Goal: Navigation & Orientation: Go to known website

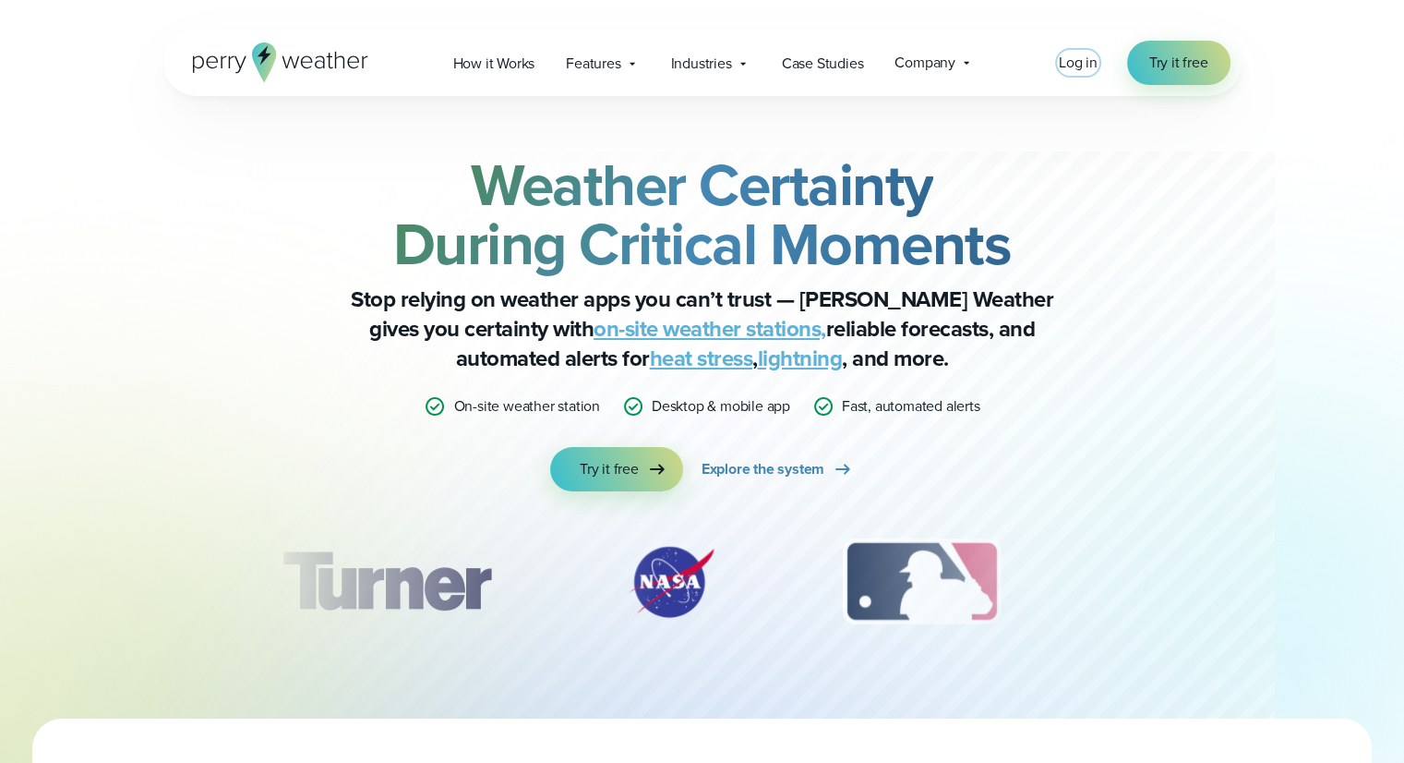
click at [1086, 55] on span "Log in" at bounding box center [1078, 62] width 39 height 21
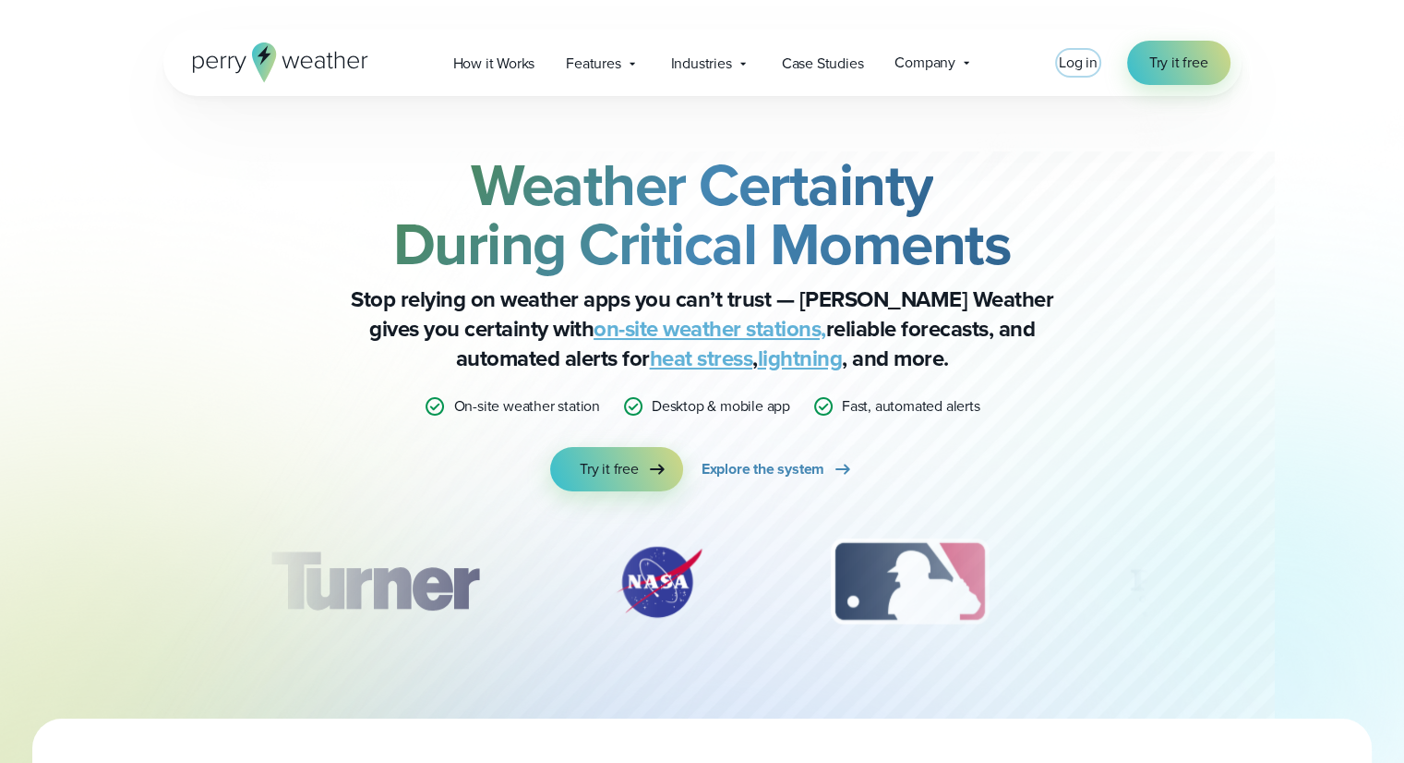
click at [1086, 58] on span "Log in" at bounding box center [1078, 62] width 39 height 21
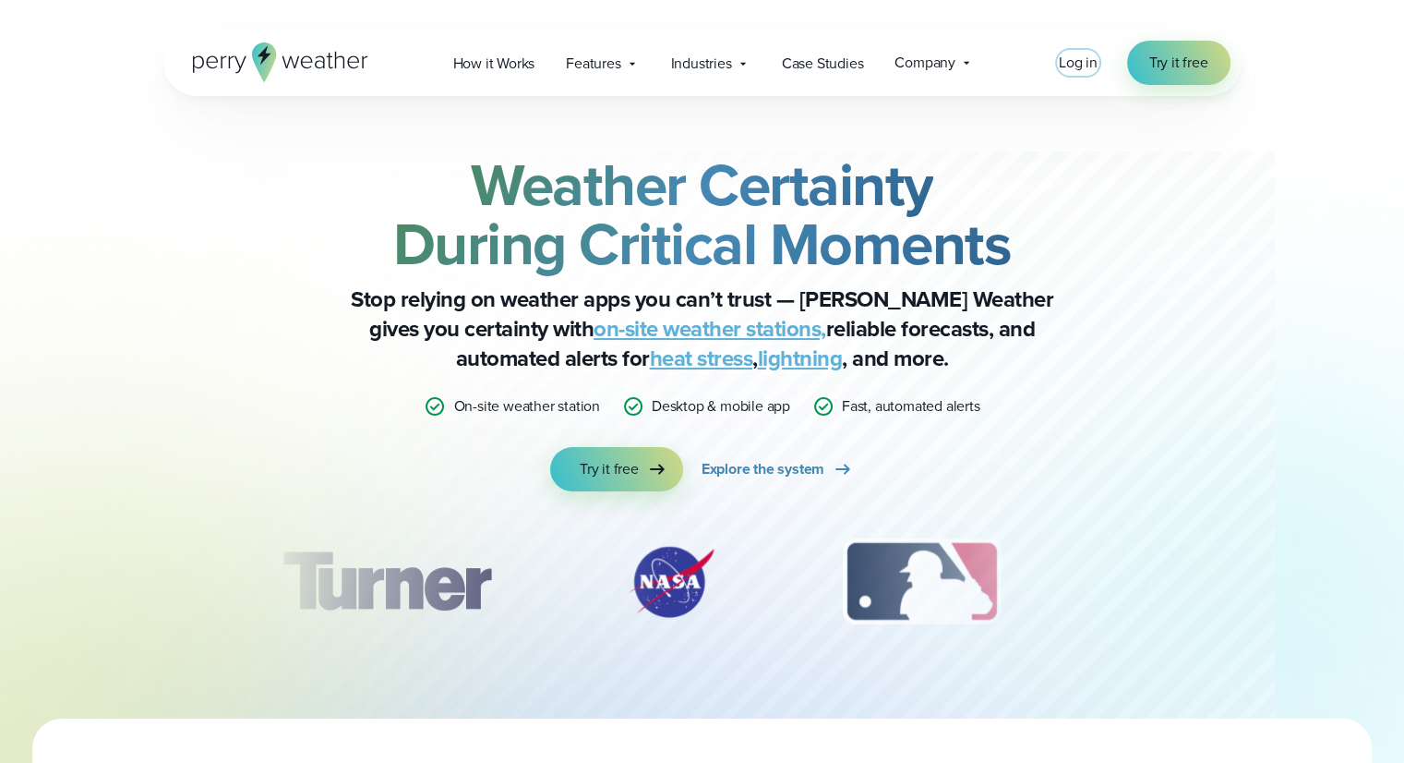
click at [1086, 72] on span "Log in" at bounding box center [1078, 62] width 39 height 21
